Goal: Entertainment & Leisure: Browse casually

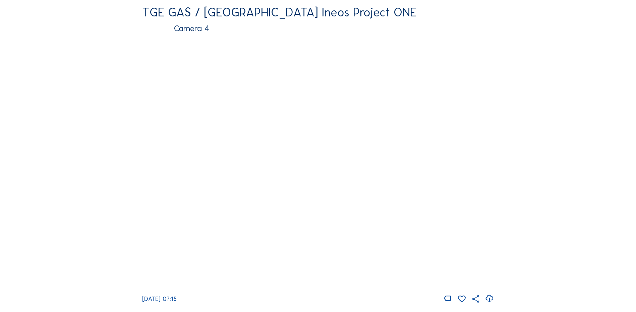
scroll to position [634, 0]
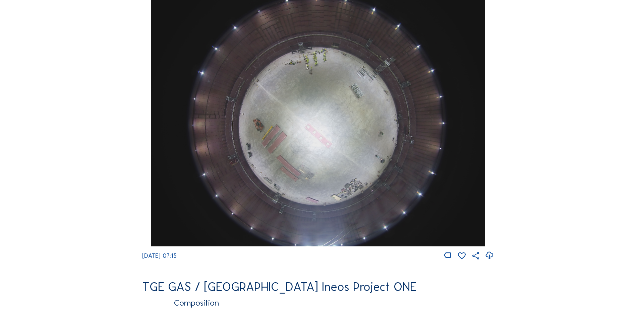
click at [330, 140] on img at bounding box center [317, 122] width 333 height 250
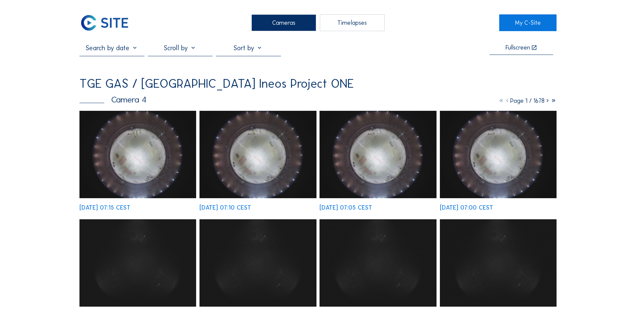
click at [146, 135] on img at bounding box center [137, 155] width 117 height 88
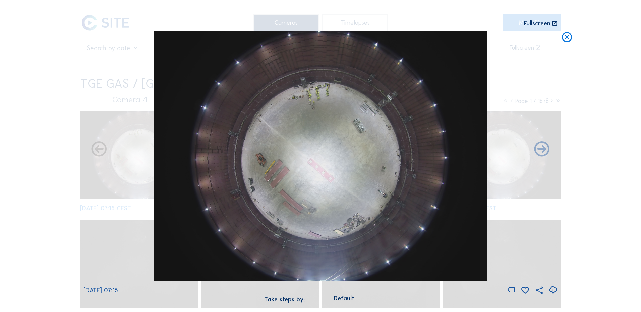
click at [554, 290] on icon at bounding box center [552, 290] width 9 height 11
click at [54, 134] on div "Scroll to travel through time | Press 'Alt' Button + Scroll to Zoom | Click and…" at bounding box center [320, 156] width 641 height 312
click at [566, 38] on icon at bounding box center [567, 38] width 12 height 12
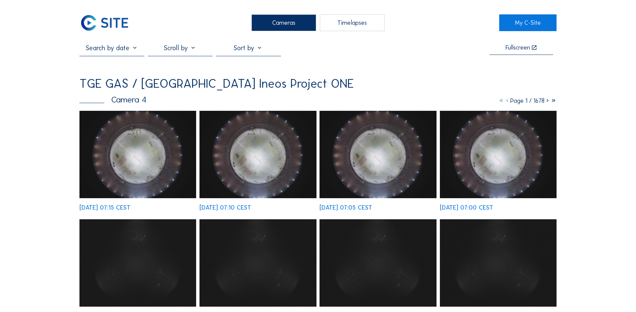
click at [300, 21] on div "Cameras" at bounding box center [283, 22] width 65 height 17
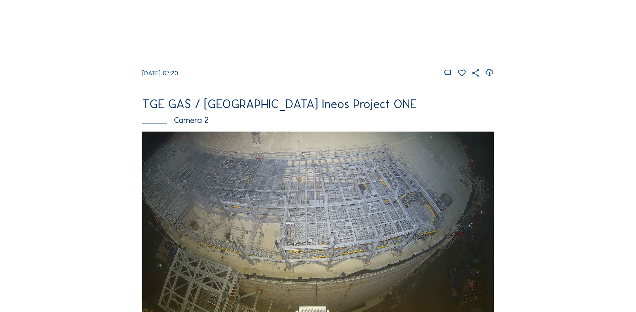
scroll to position [268, 0]
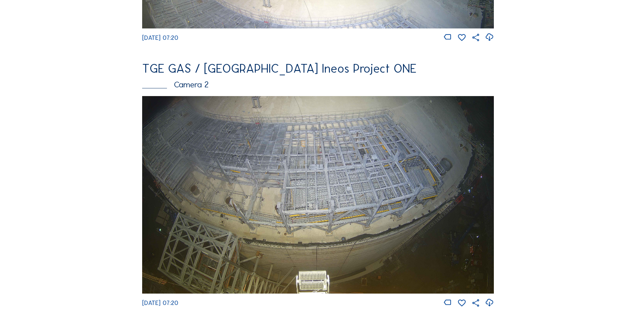
click at [313, 176] on img at bounding box center [318, 195] width 352 height 198
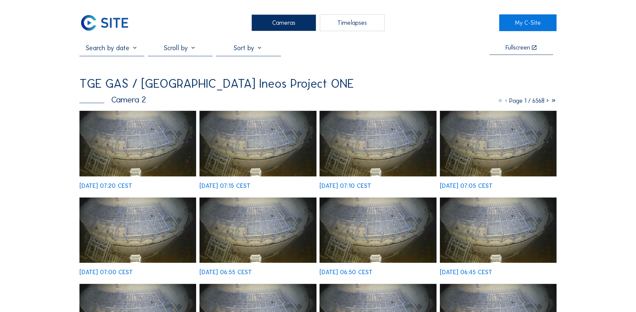
click at [154, 142] on img at bounding box center [137, 144] width 117 height 66
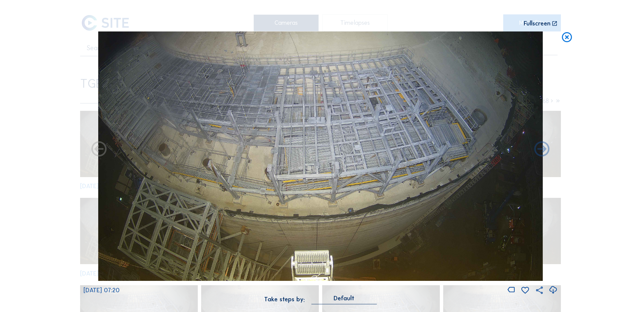
click at [553, 290] on icon at bounding box center [552, 290] width 9 height 11
drag, startPoint x: 42, startPoint y: 133, endPoint x: 67, endPoint y: 130, distance: 25.7
click at [42, 133] on div "Scroll to travel through time | Press 'Alt' Button + Scroll to Zoom | Click and…" at bounding box center [320, 156] width 641 height 312
click at [569, 37] on icon at bounding box center [567, 38] width 12 height 12
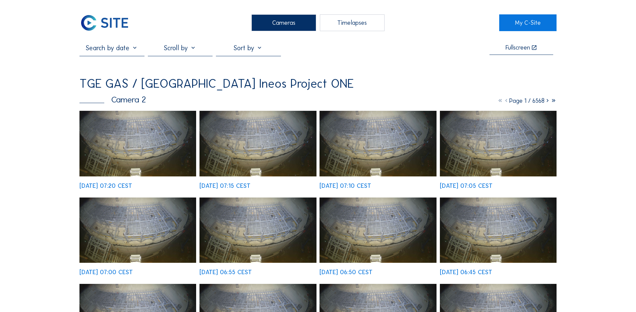
click at [276, 22] on div "Cameras" at bounding box center [283, 22] width 65 height 17
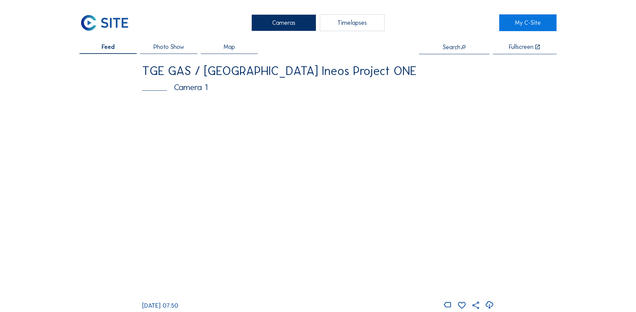
scroll to position [268, 0]
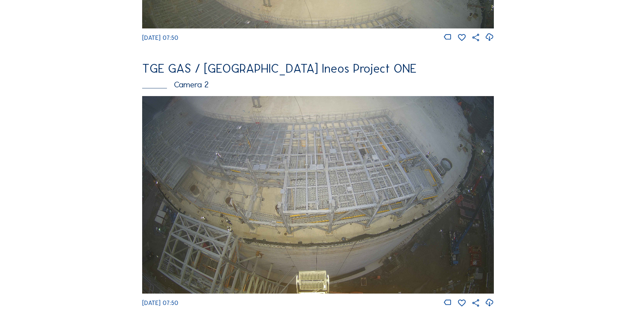
click at [317, 175] on img at bounding box center [318, 195] width 352 height 198
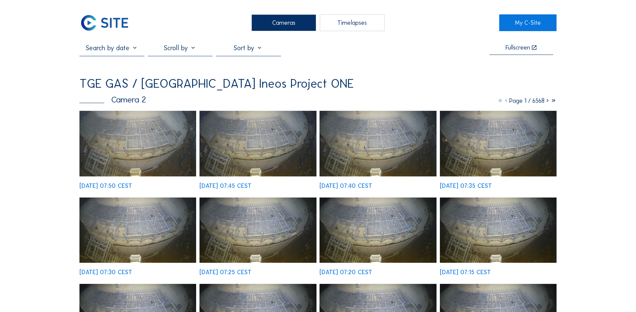
click at [116, 151] on img at bounding box center [137, 144] width 117 height 66
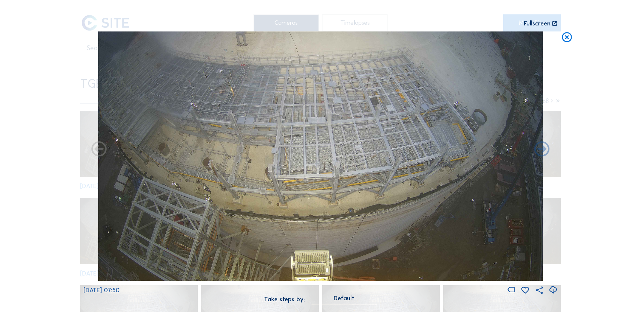
click at [553, 292] on icon at bounding box center [552, 290] width 9 height 11
drag, startPoint x: 59, startPoint y: 226, endPoint x: 73, endPoint y: 235, distance: 17.2
click at [59, 226] on div "Scroll to travel through time | Press 'Alt' Button + Scroll to Zoom | Click and…" at bounding box center [320, 156] width 641 height 312
click at [567, 37] on icon at bounding box center [567, 38] width 12 height 12
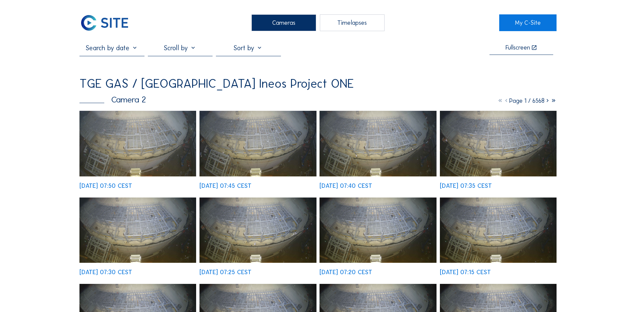
click at [297, 21] on div "Cameras" at bounding box center [283, 22] width 65 height 17
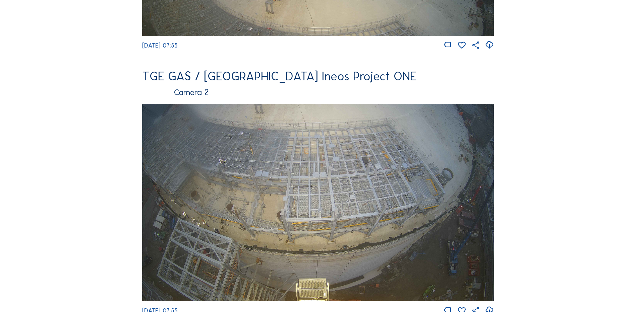
scroll to position [268, 0]
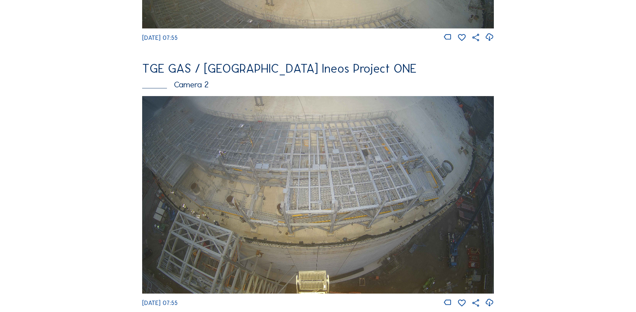
click at [265, 208] on img at bounding box center [318, 195] width 352 height 198
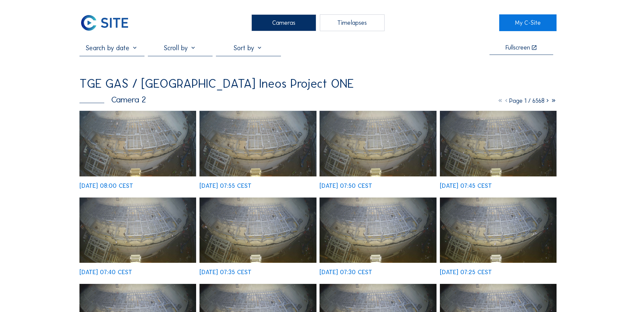
click at [119, 138] on img at bounding box center [137, 144] width 117 height 66
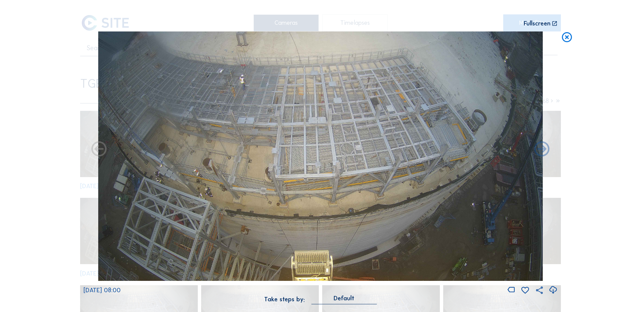
click at [553, 291] on icon at bounding box center [552, 290] width 9 height 11
click at [32, 114] on div "Scroll to travel through time | Press 'Alt' Button + Scroll to Zoom | Click and…" at bounding box center [320, 156] width 641 height 312
click at [569, 39] on icon at bounding box center [567, 38] width 12 height 12
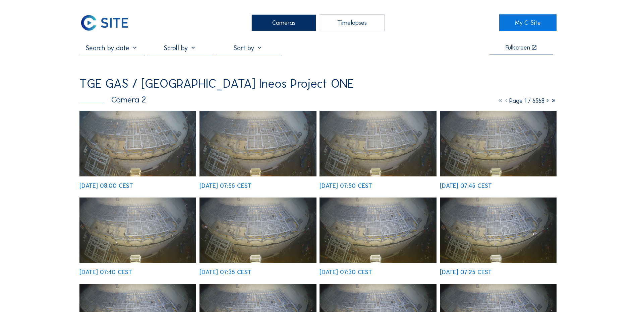
click at [292, 25] on div "Cameras" at bounding box center [283, 22] width 65 height 17
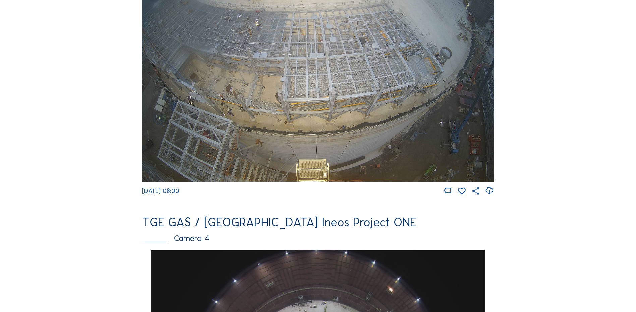
scroll to position [369, 0]
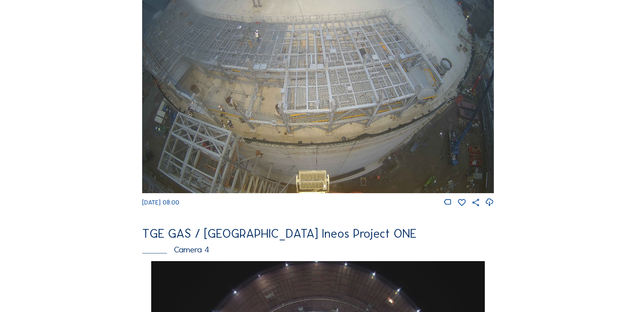
click at [293, 105] on img at bounding box center [318, 95] width 352 height 198
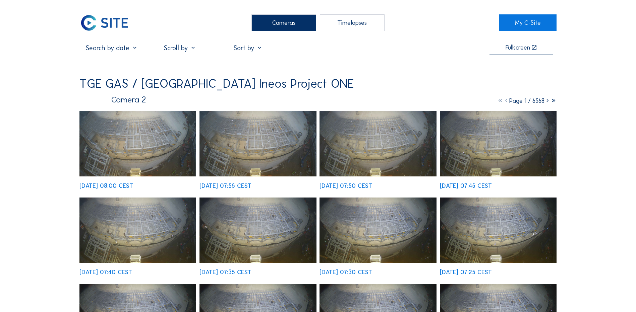
click at [129, 137] on img at bounding box center [137, 144] width 117 height 66
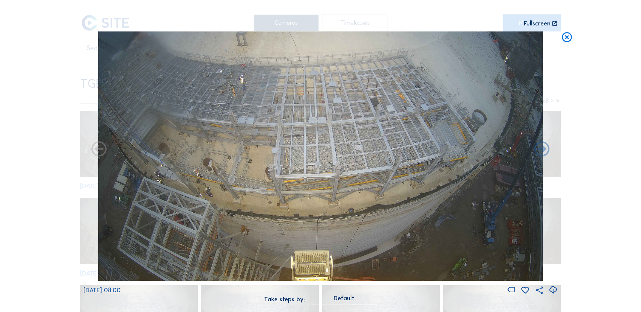
click at [608, 119] on div "Scroll to travel through time | Press 'Alt' Button + Scroll to Zoom | Click and…" at bounding box center [320, 156] width 641 height 312
click at [568, 41] on icon at bounding box center [567, 38] width 12 height 12
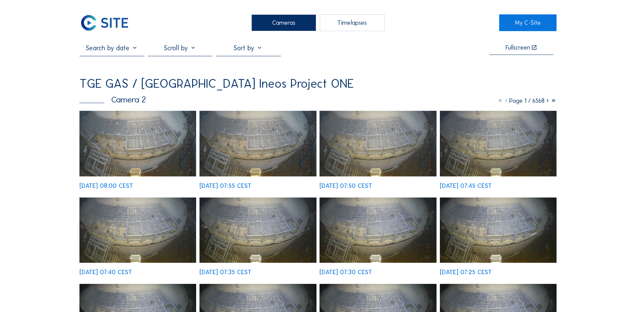
click at [290, 24] on div "Cameras" at bounding box center [283, 22] width 65 height 17
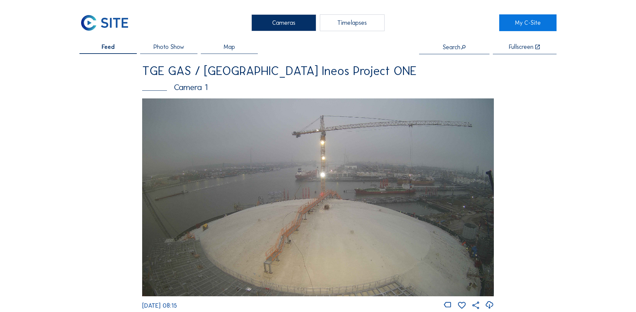
click at [288, 24] on div "Cameras" at bounding box center [283, 22] width 65 height 17
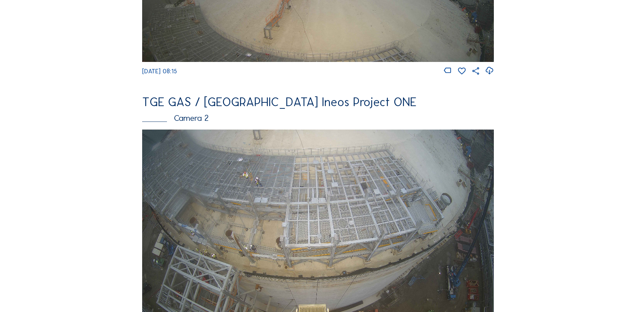
scroll to position [268, 0]
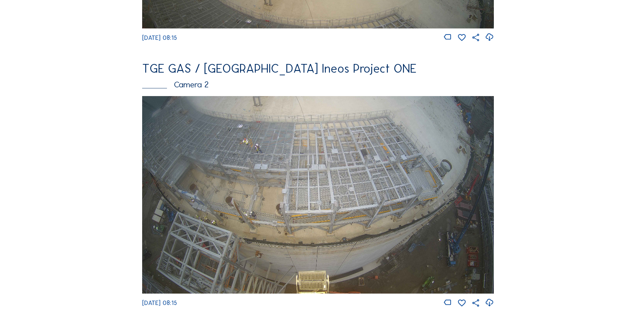
click at [216, 186] on img at bounding box center [318, 195] width 352 height 198
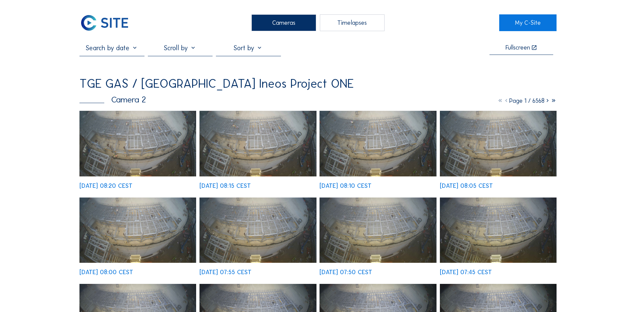
click at [152, 163] on img at bounding box center [137, 144] width 117 height 66
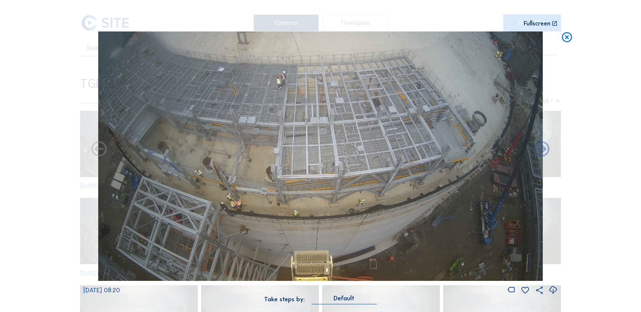
click at [554, 290] on icon at bounding box center [552, 290] width 9 height 11
